Goal: Navigation & Orientation: Find specific page/section

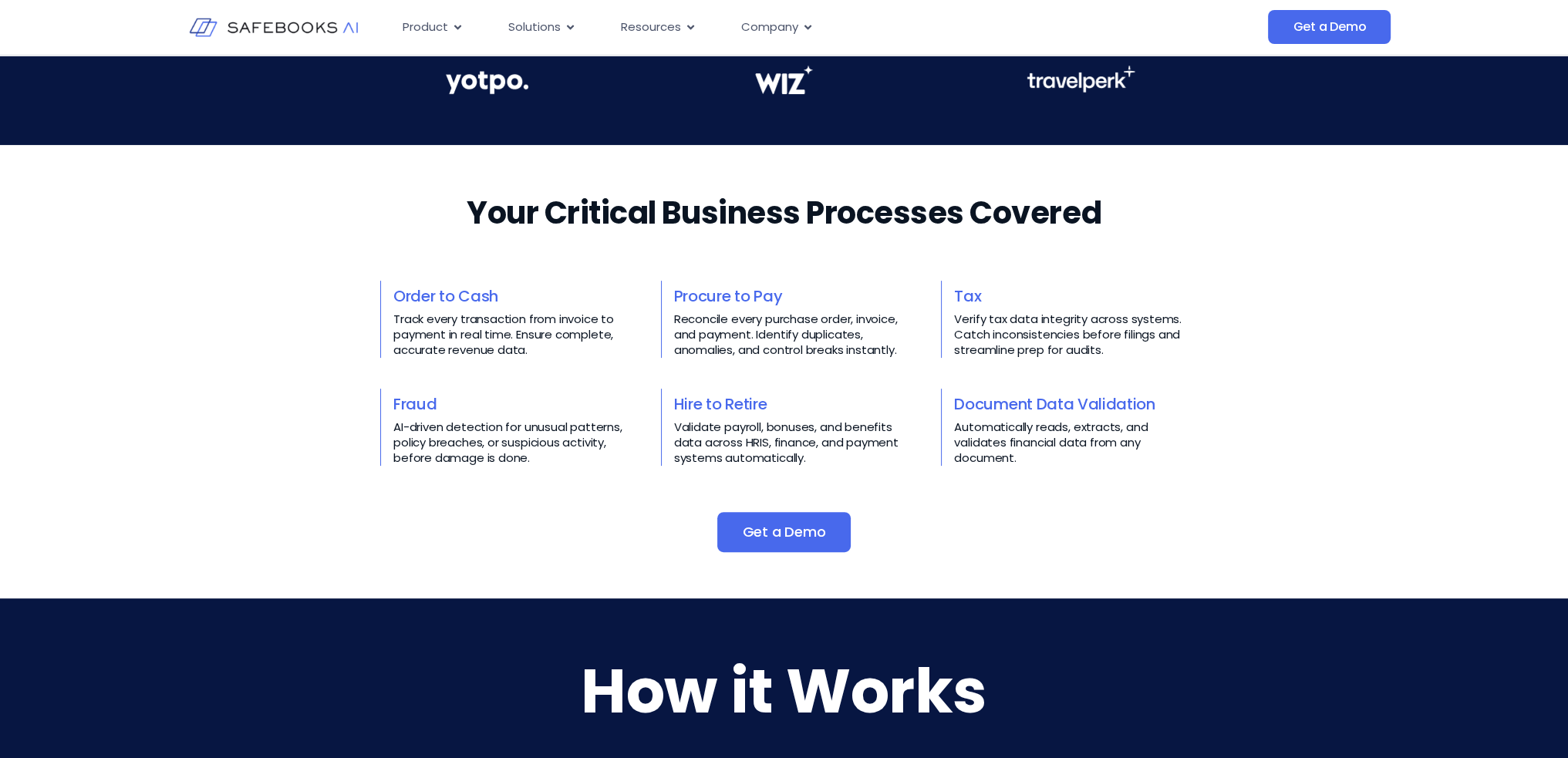
scroll to position [617, 0]
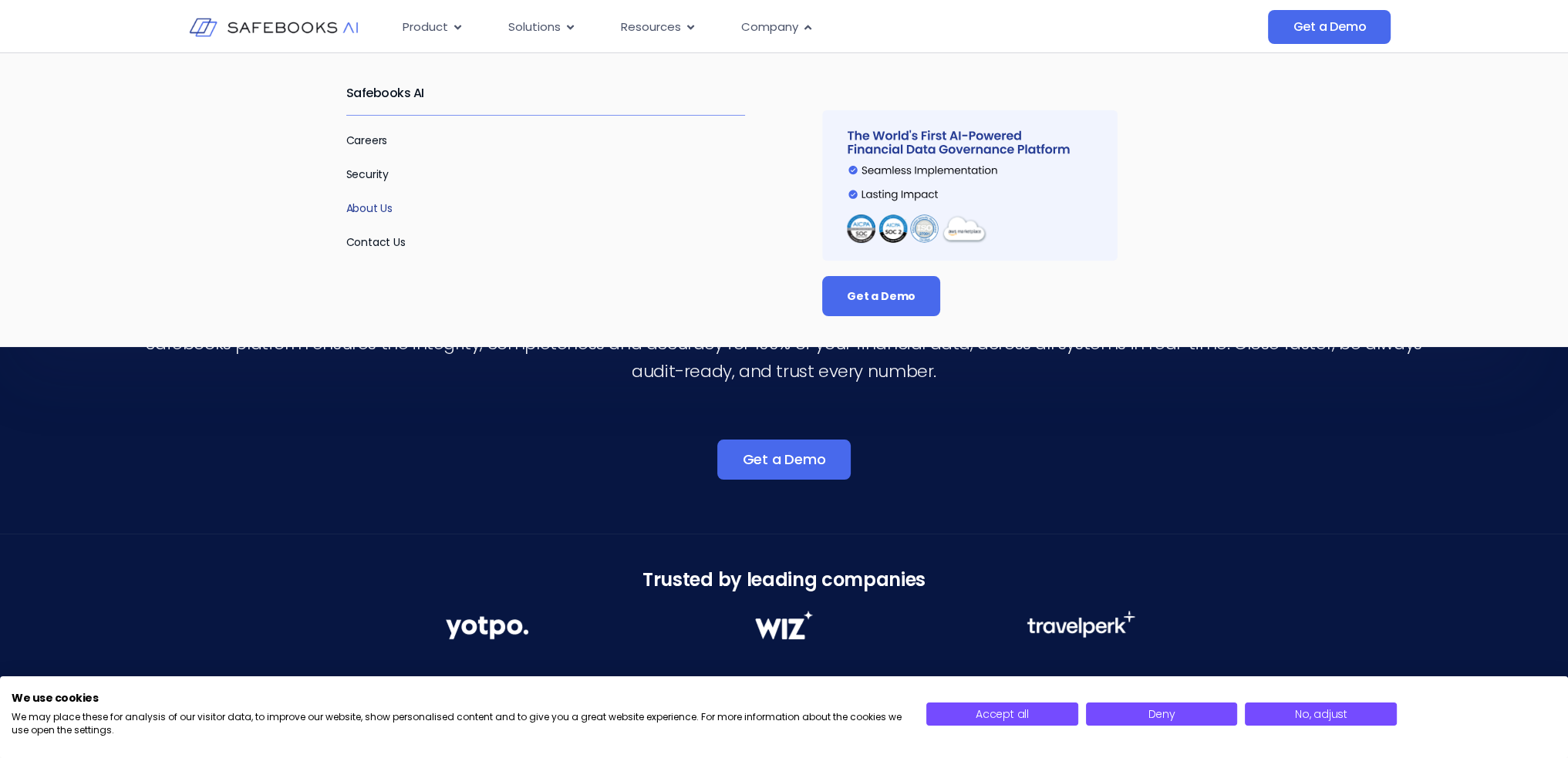
click at [354, 212] on link "About Us" at bounding box center [370, 208] width 47 height 15
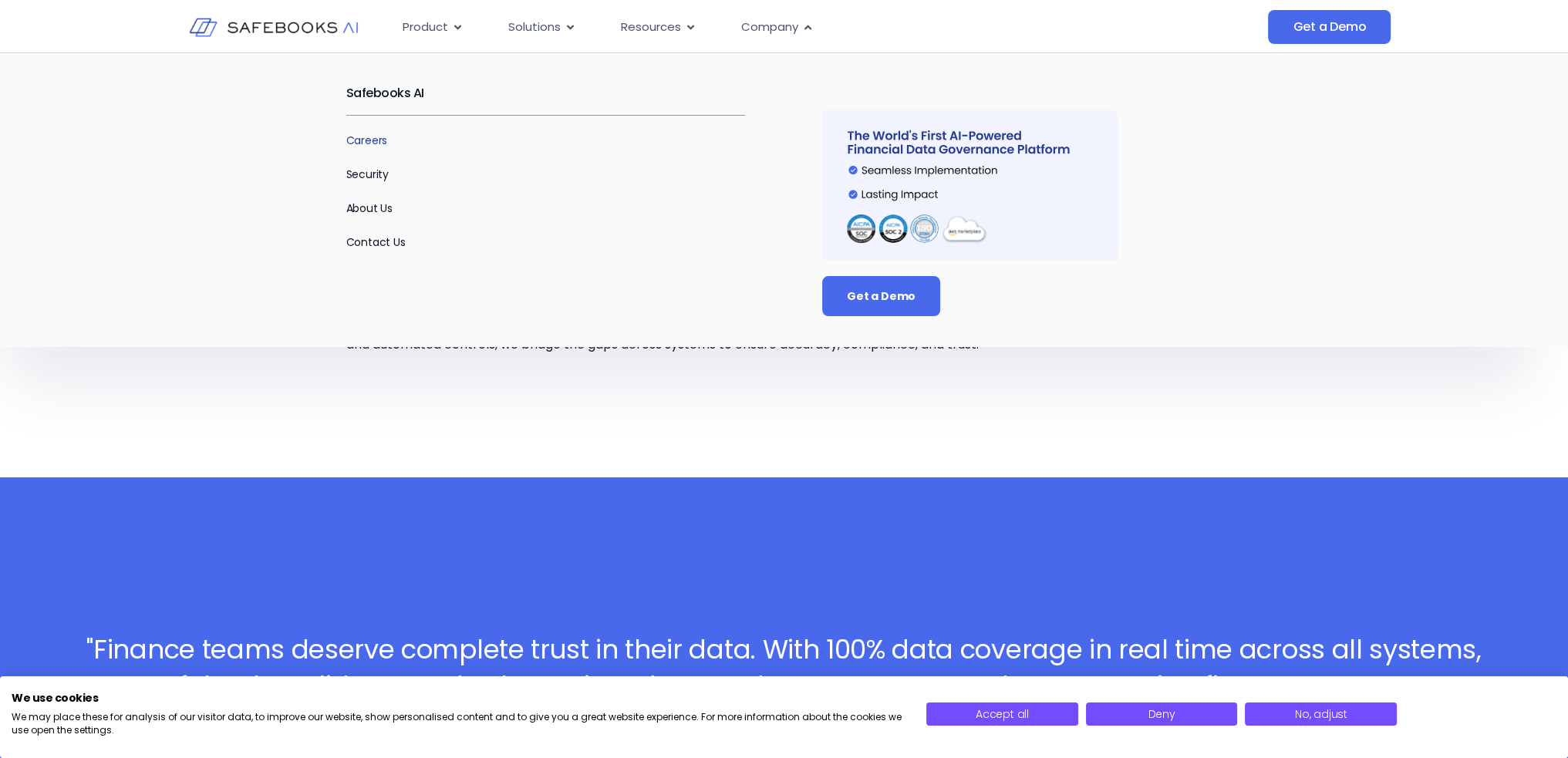
click at [367, 139] on link "Careers" at bounding box center [367, 140] width 41 height 15
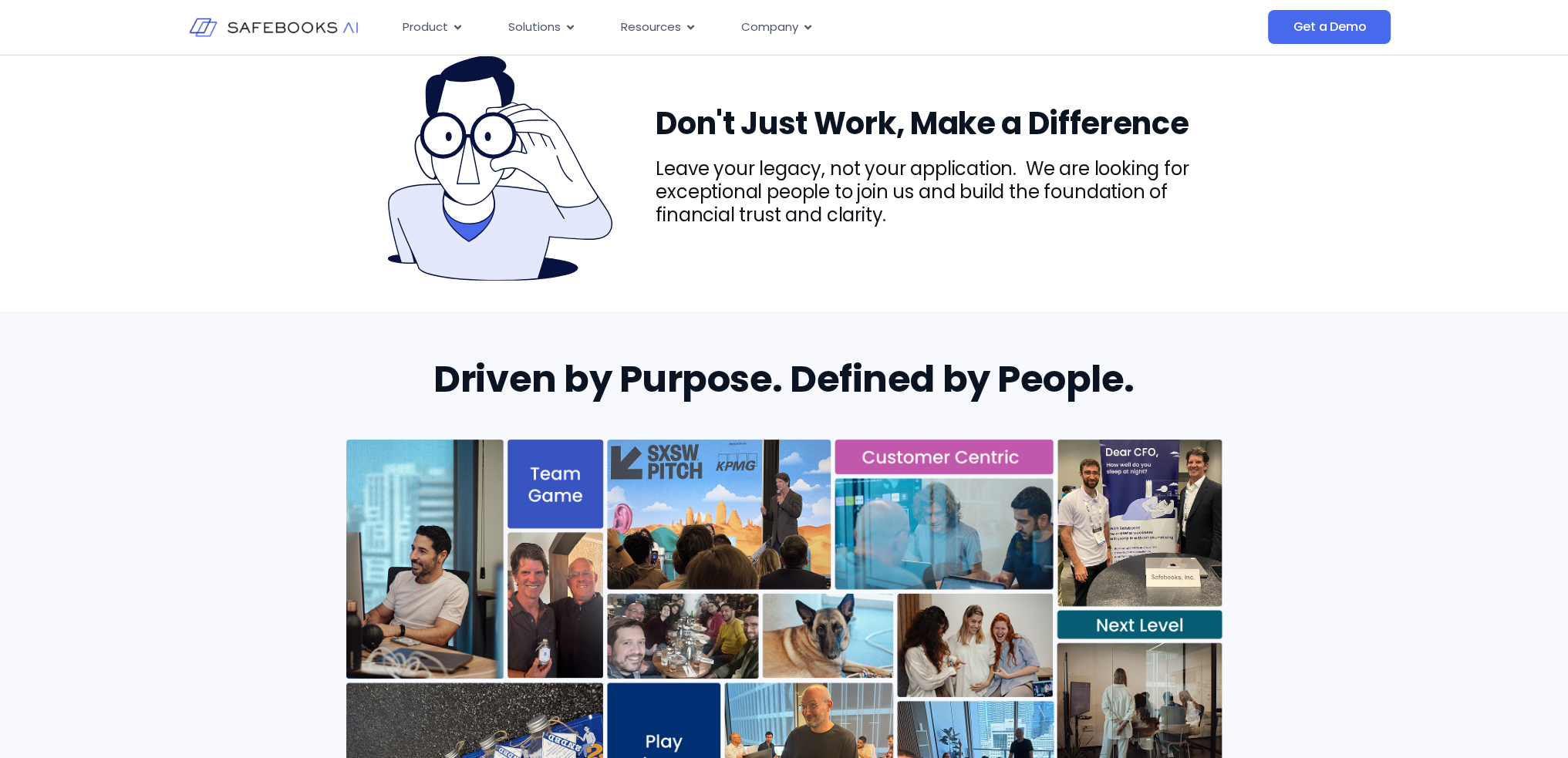
scroll to position [831, 0]
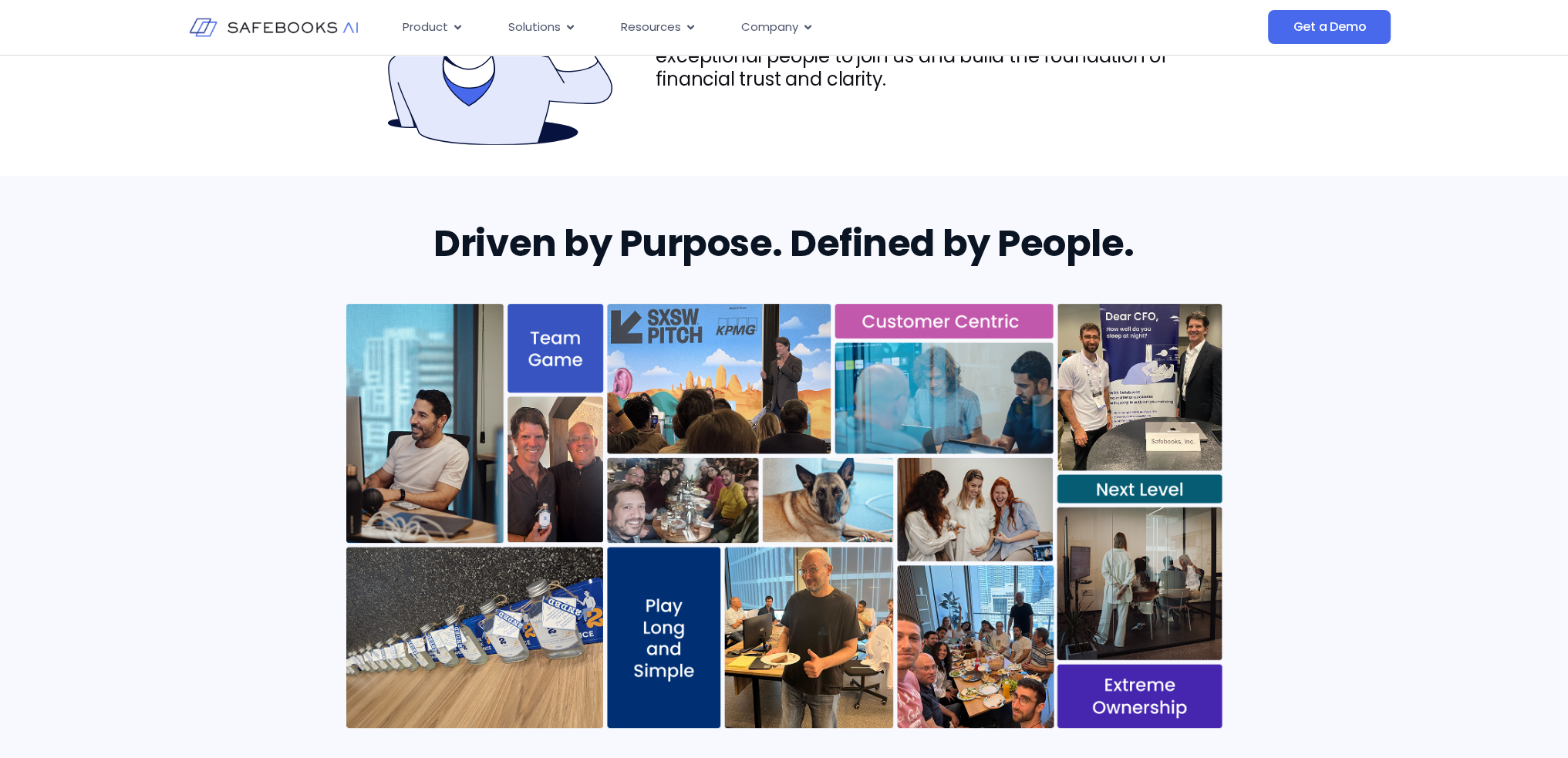
click at [709, 483] on img at bounding box center [784, 516] width 876 height 424
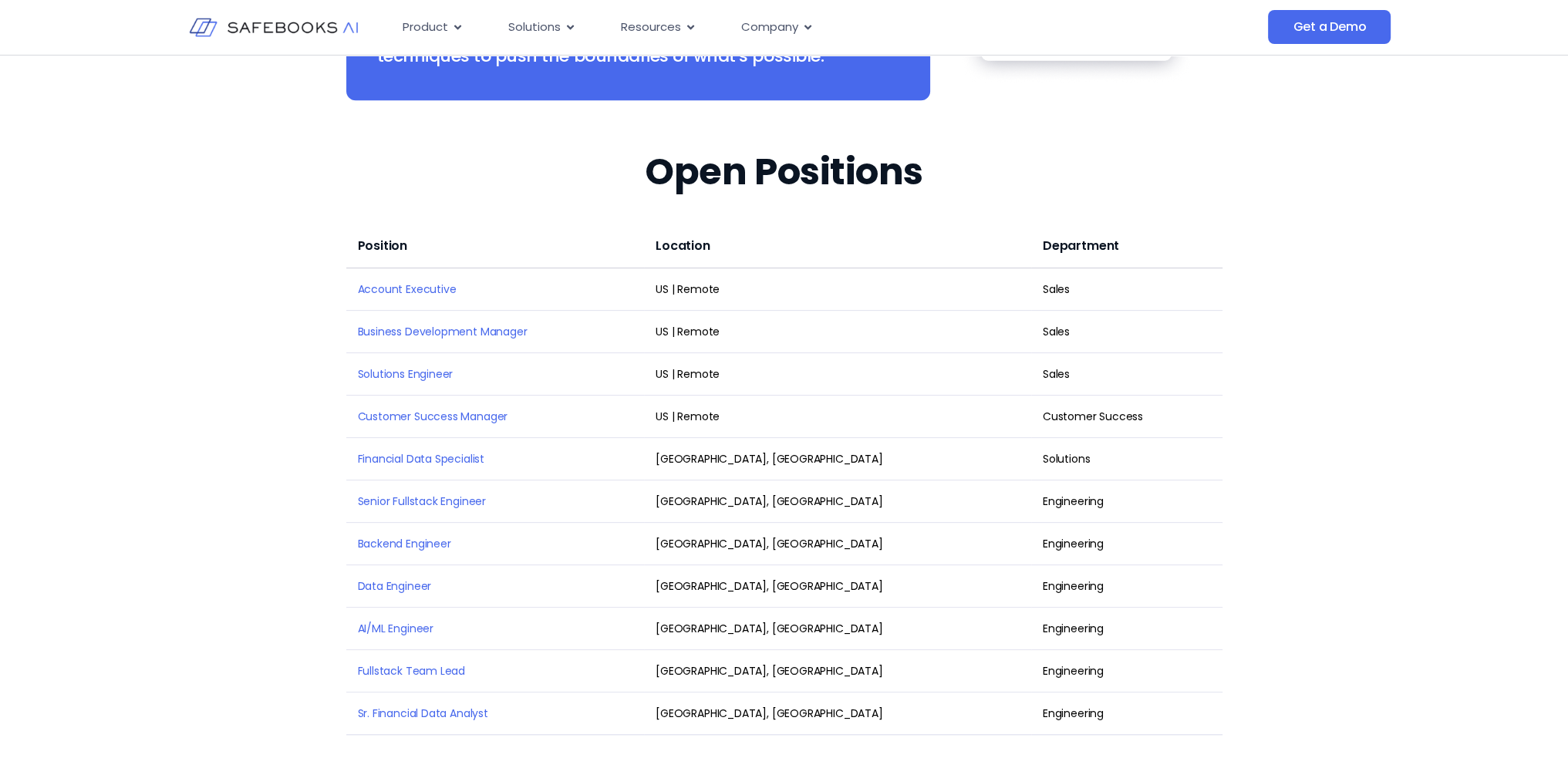
scroll to position [2065, 0]
